Goal: Information Seeking & Learning: Understand process/instructions

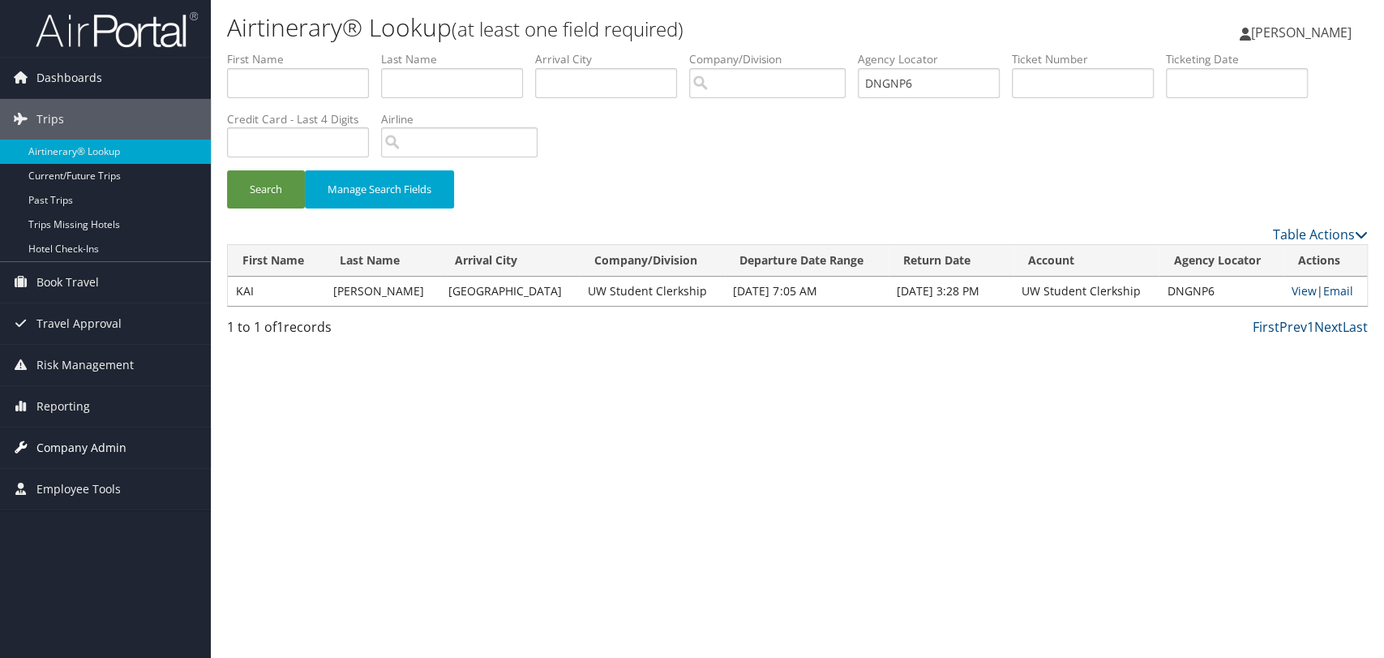
click at [91, 442] on span "Company Admin" at bounding box center [81, 447] width 90 height 41
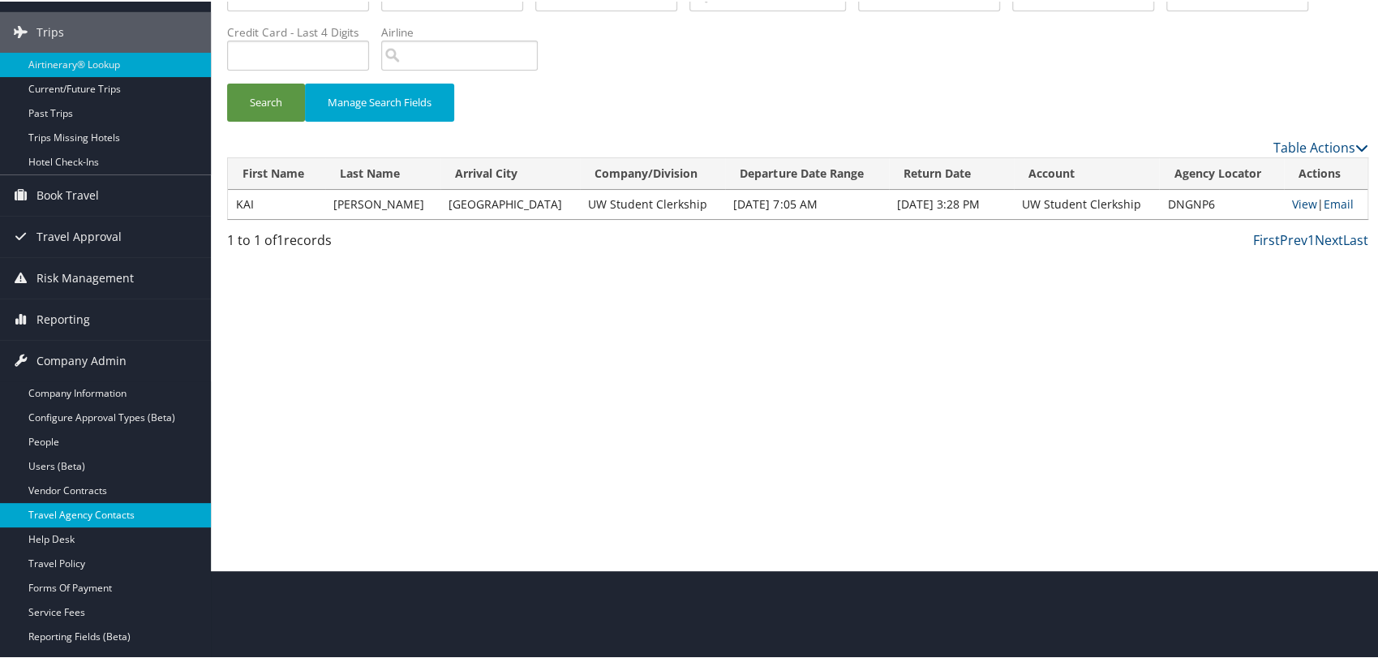
scroll to position [90, 0]
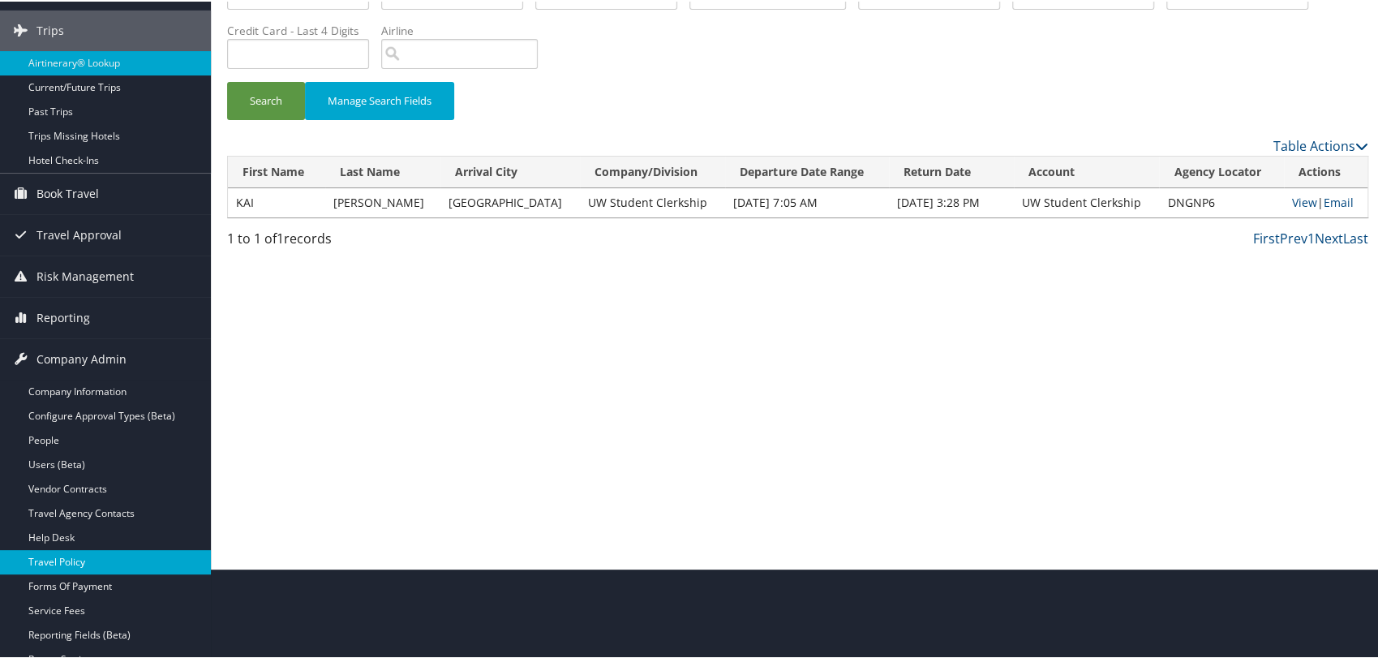
click at [64, 555] on link "Travel Policy" at bounding box center [105, 560] width 211 height 24
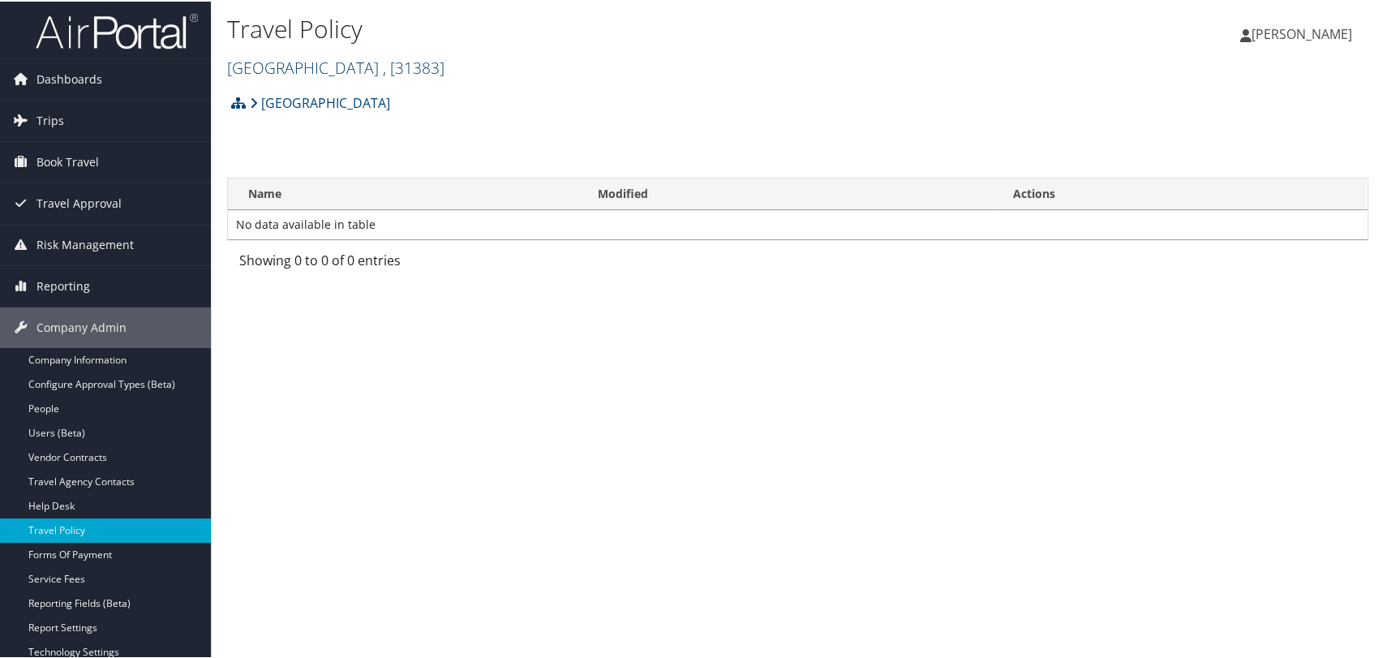
click at [311, 70] on link "University of Chicago , [ 31383 ]" at bounding box center [335, 66] width 217 height 22
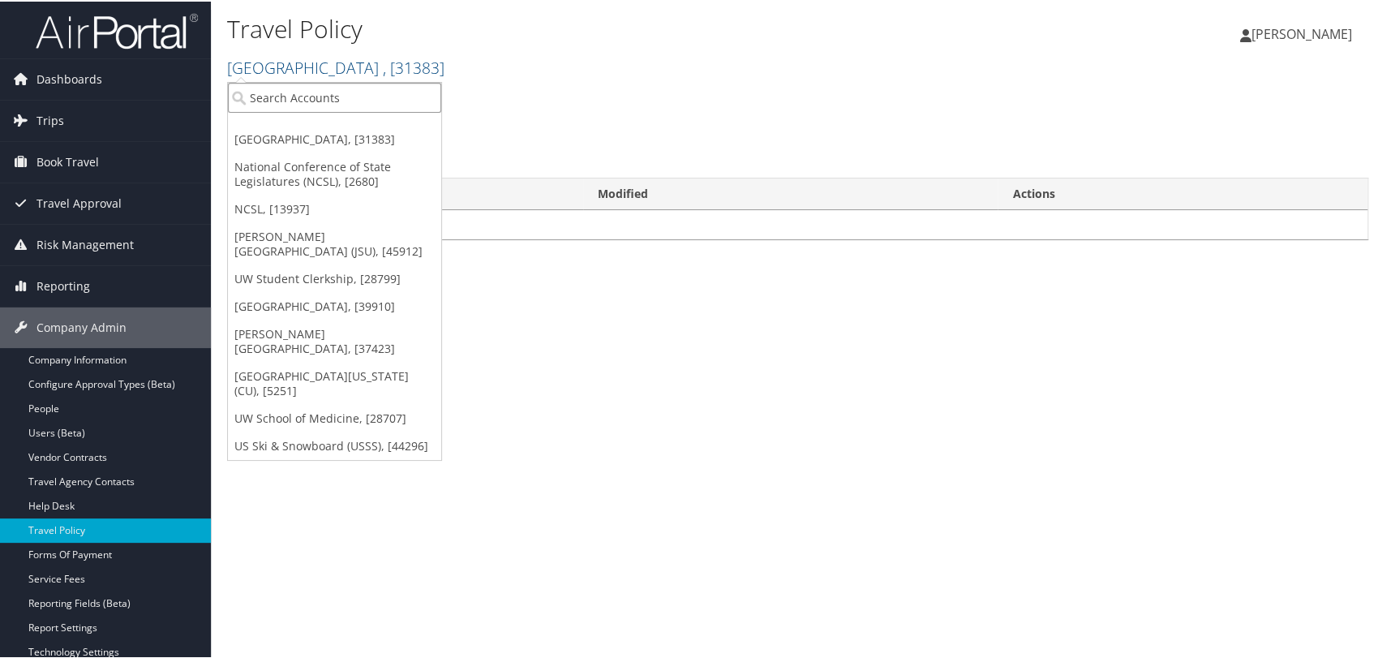
click at [317, 91] on input "search" at bounding box center [334, 96] width 213 height 30
paste input "28775"
type input "28775"
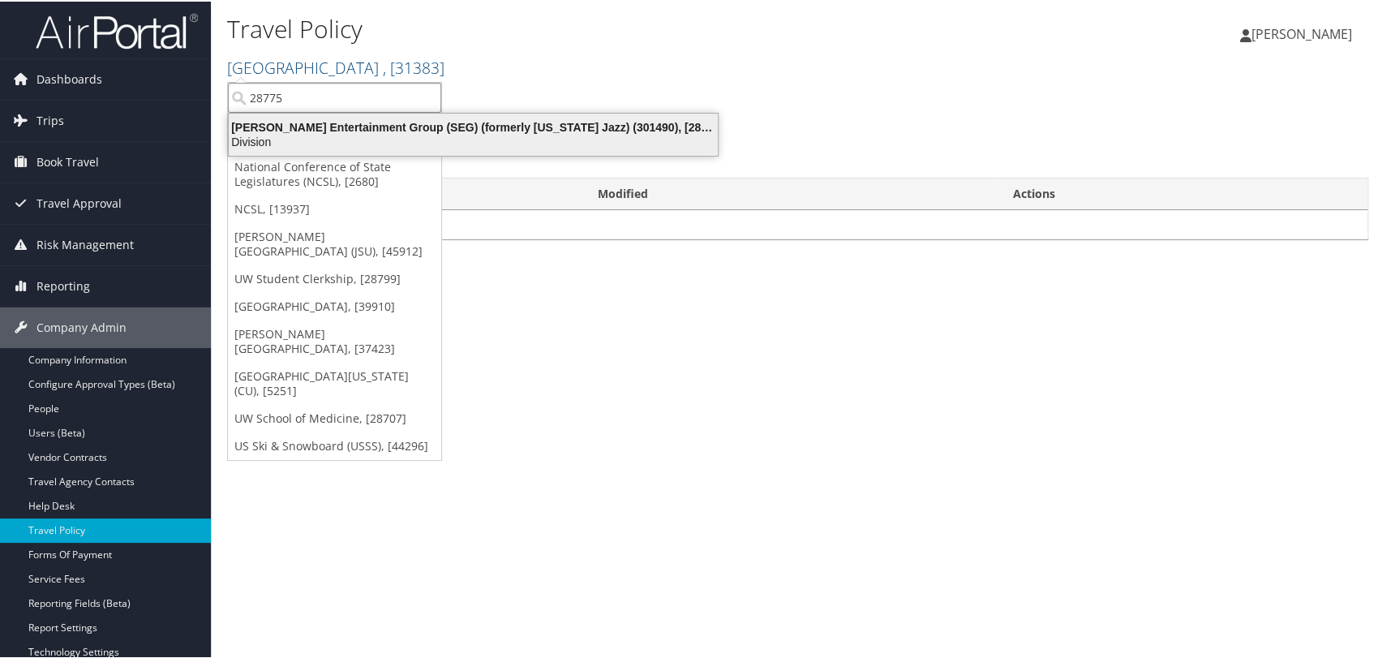
click at [311, 134] on div "Division" at bounding box center [473, 140] width 509 height 15
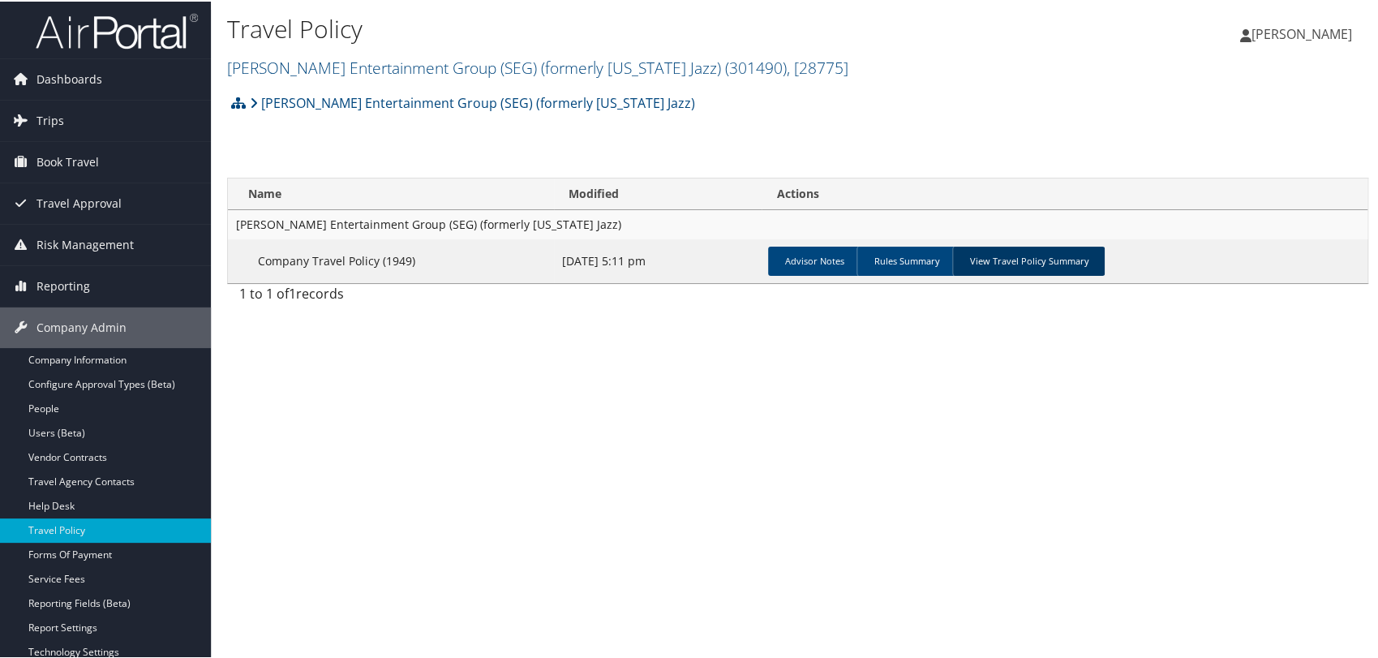
click at [1063, 252] on link "View Travel Policy Summary" at bounding box center [1028, 259] width 152 height 29
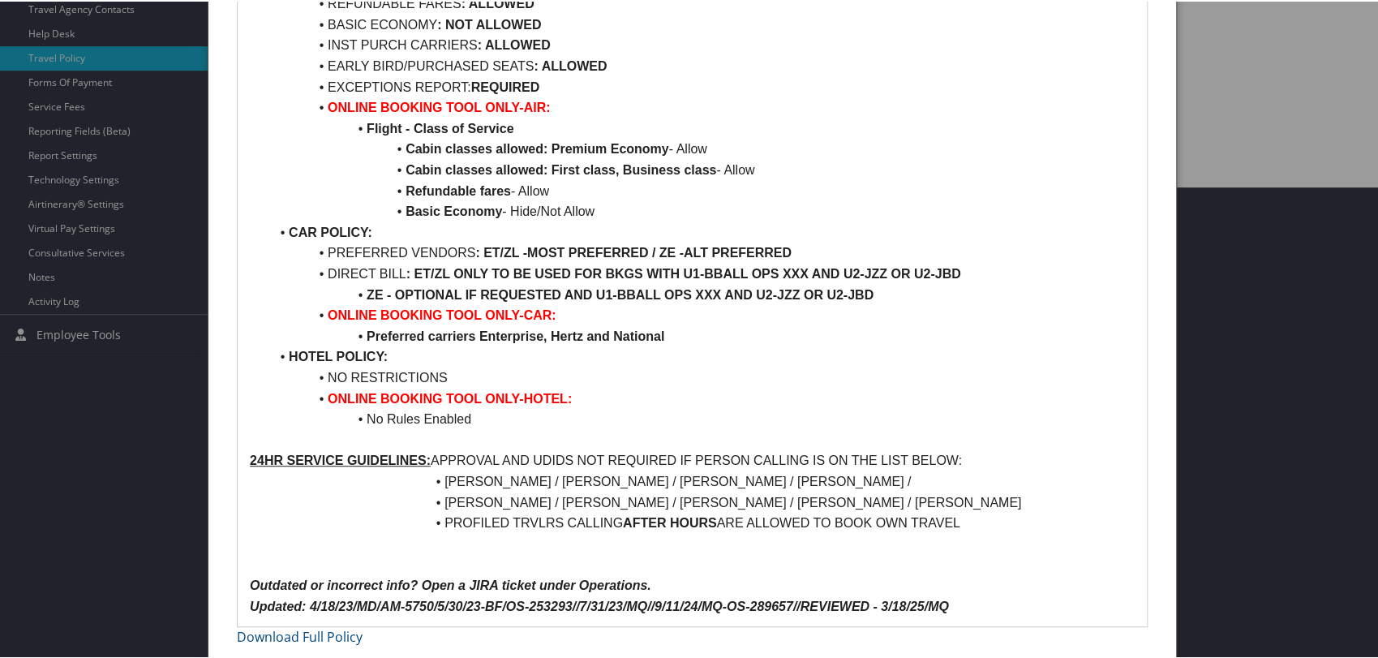
scroll to position [476, 0]
